Goal: Task Accomplishment & Management: Complete application form

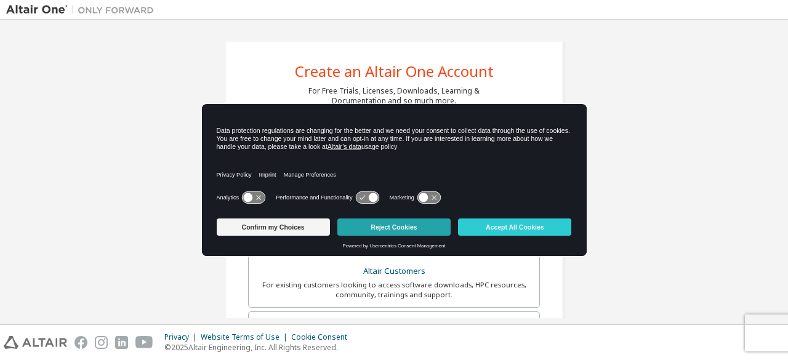
click at [362, 225] on button "Reject Cookies" at bounding box center [393, 226] width 113 height 17
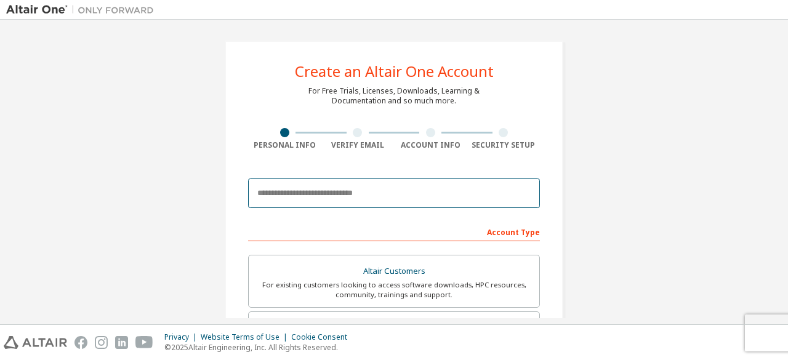
click at [310, 185] on input "email" at bounding box center [394, 193] width 292 height 30
type input "**********"
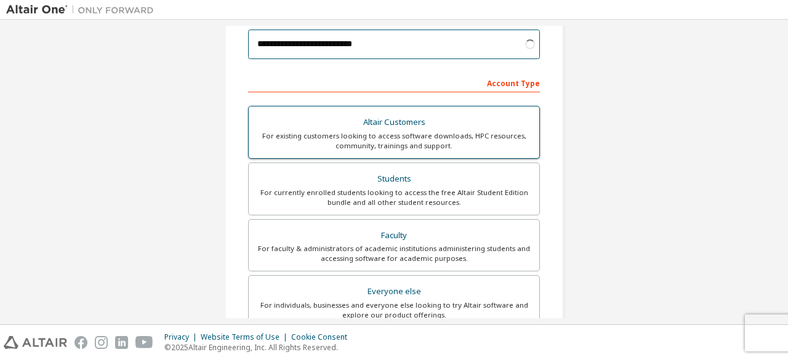
scroll to position [157, 0]
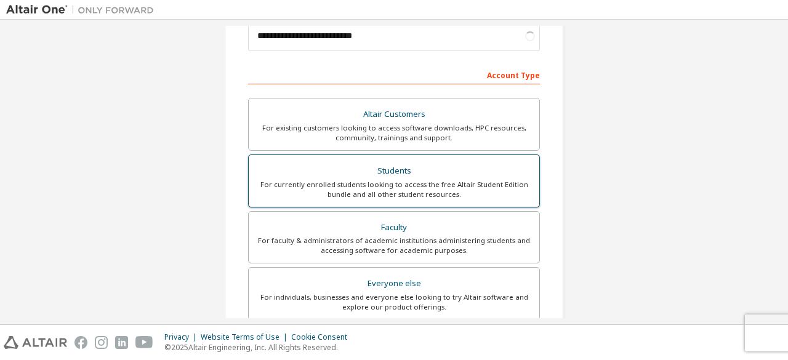
click at [363, 172] on div "Students" at bounding box center [394, 170] width 276 height 17
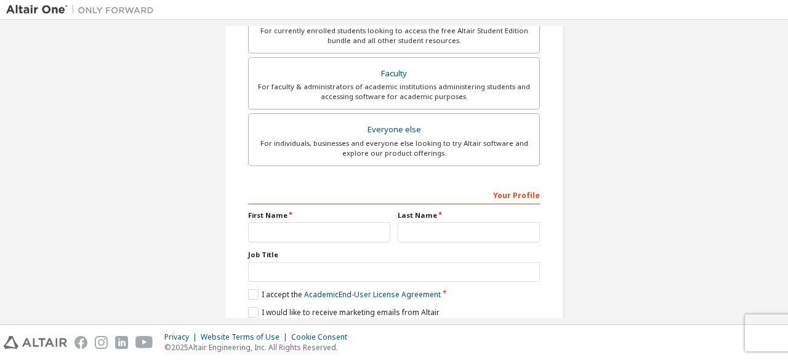
scroll to position [329, 0]
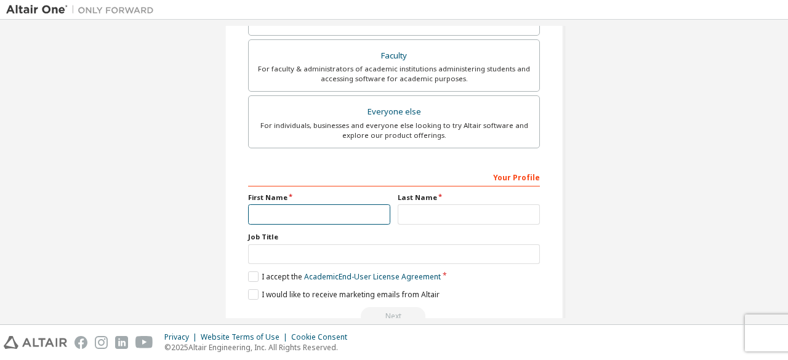
click at [279, 212] on input "text" at bounding box center [319, 214] width 142 height 20
type input "********"
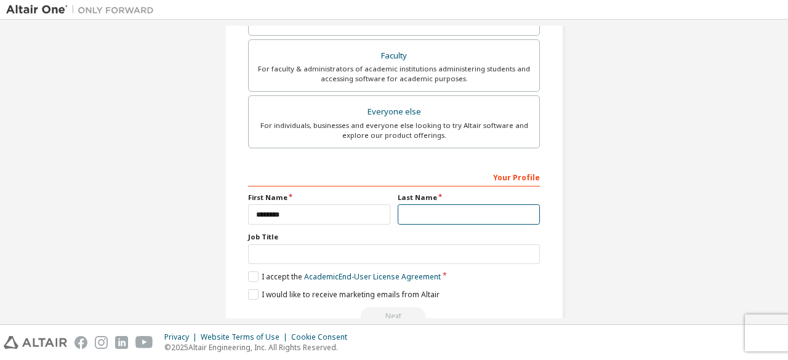
type input "********"
click at [248, 271] on label "I accept the Academic End-User License Agreement" at bounding box center [344, 276] width 193 height 10
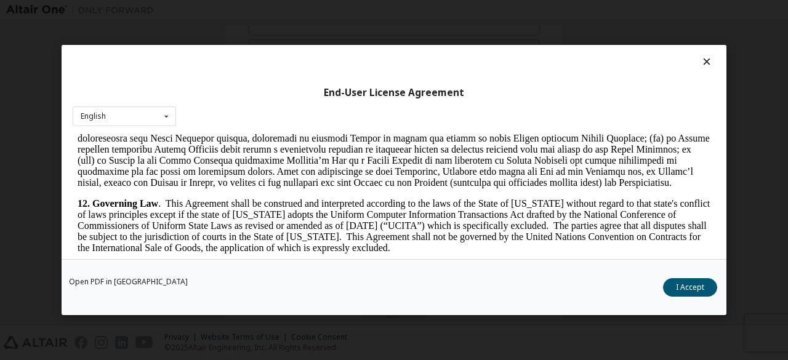
scroll to position [1990, 0]
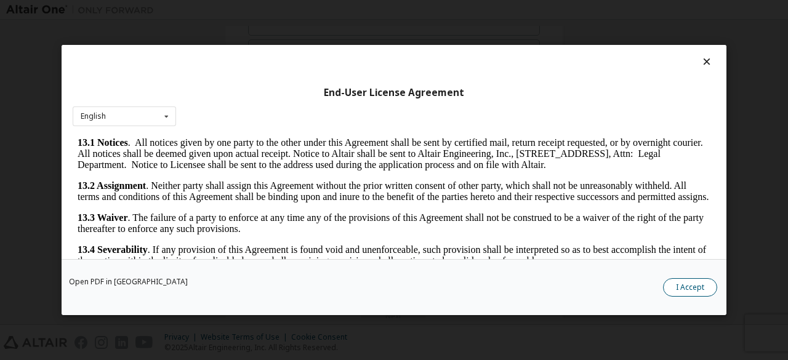
click at [708, 283] on button "I Accept" at bounding box center [690, 287] width 54 height 18
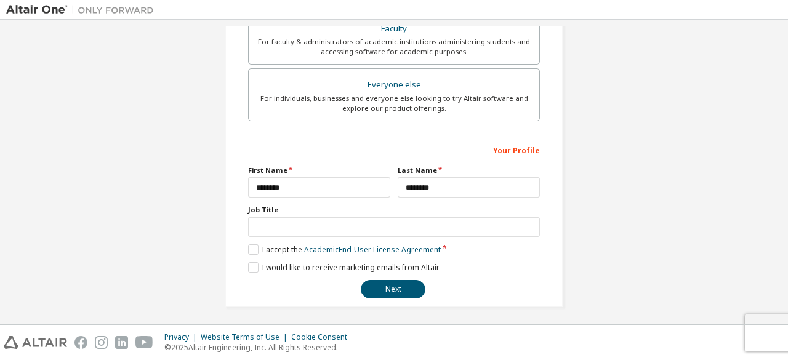
scroll to position [356, 0]
click at [389, 290] on button "Next" at bounding box center [393, 289] width 65 height 18
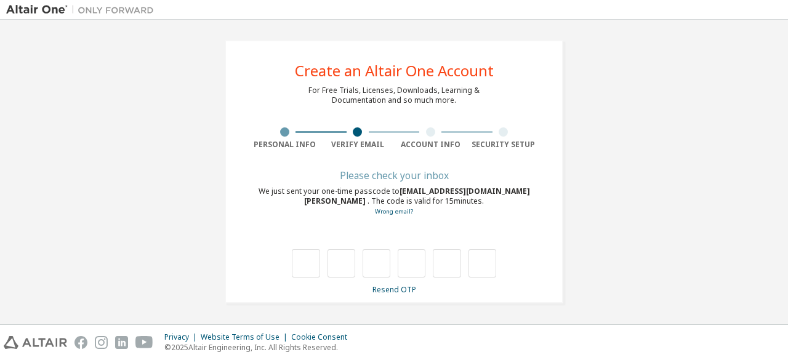
scroll to position [0, 0]
type input "*"
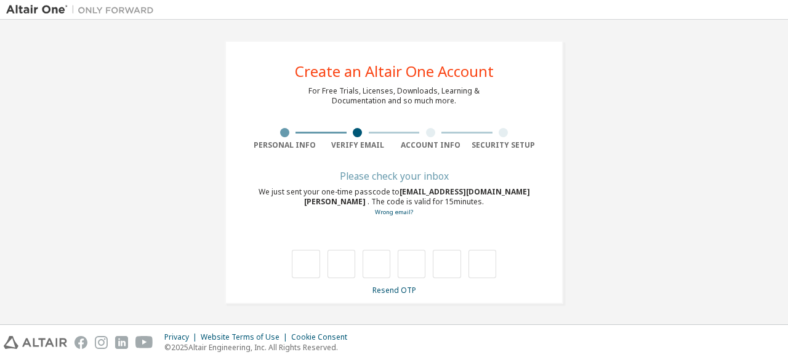
type input "*"
